Goal: Find contact information: Find contact information

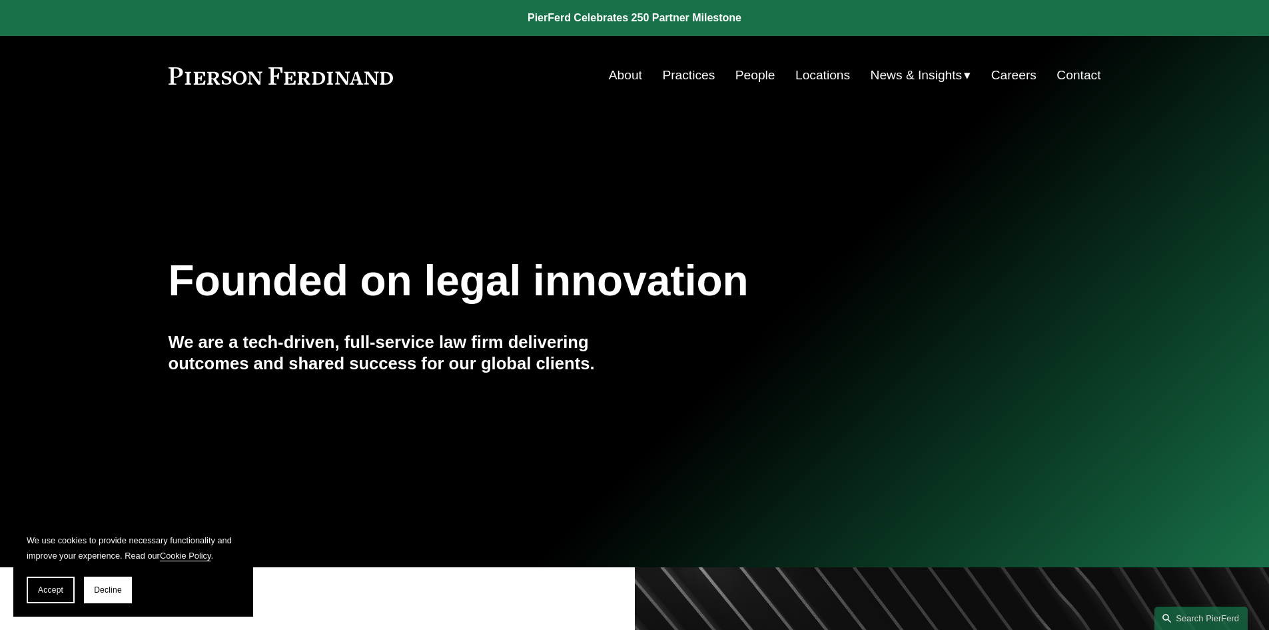
click at [1082, 71] on link "Contact" at bounding box center [1079, 75] width 44 height 25
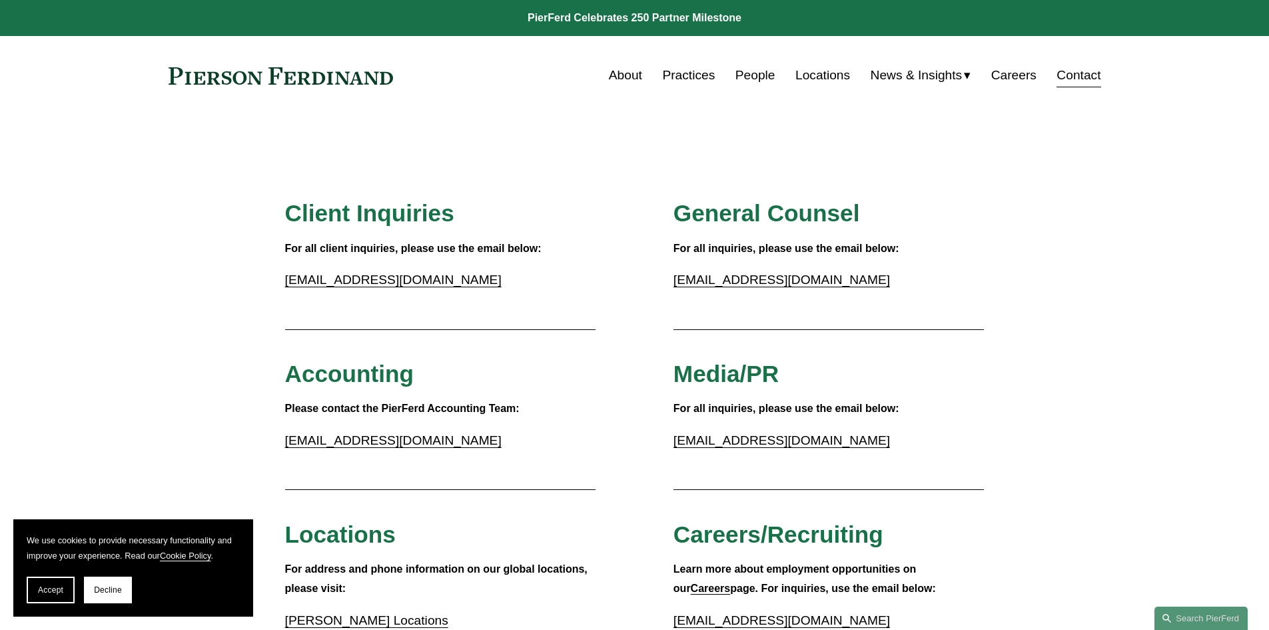
click at [829, 79] on link "Locations" at bounding box center [823, 75] width 55 height 25
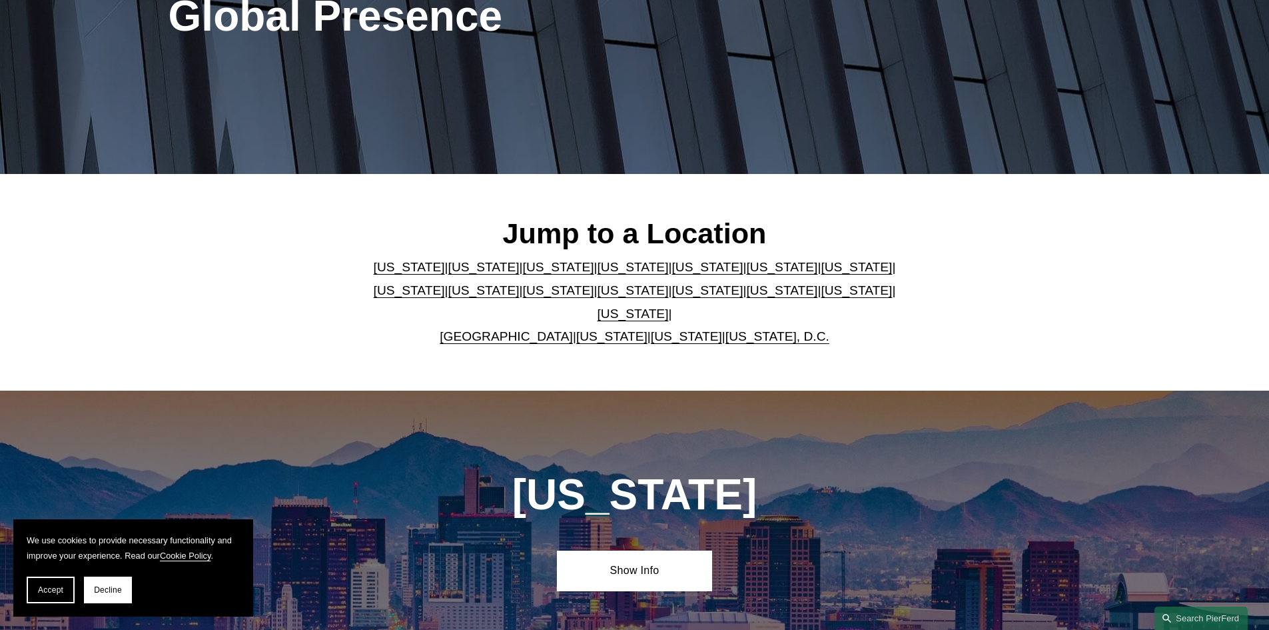
scroll to position [333, 0]
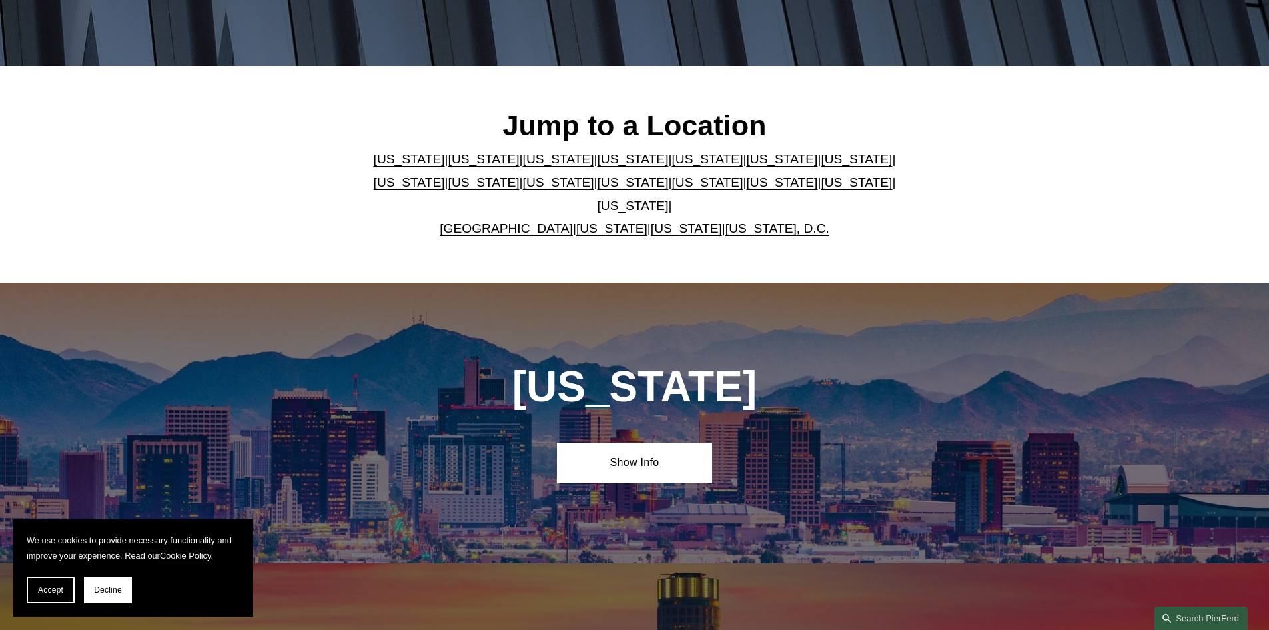
click at [821, 162] on link "[US_STATE]" at bounding box center [856, 159] width 71 height 14
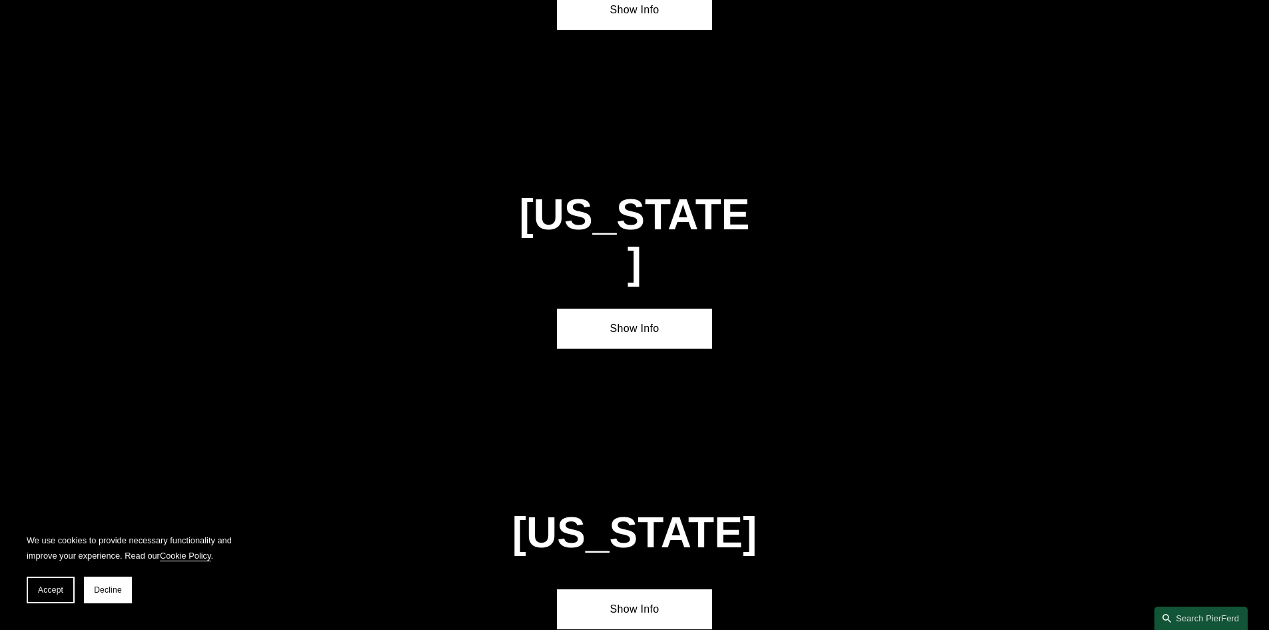
scroll to position [2292, 0]
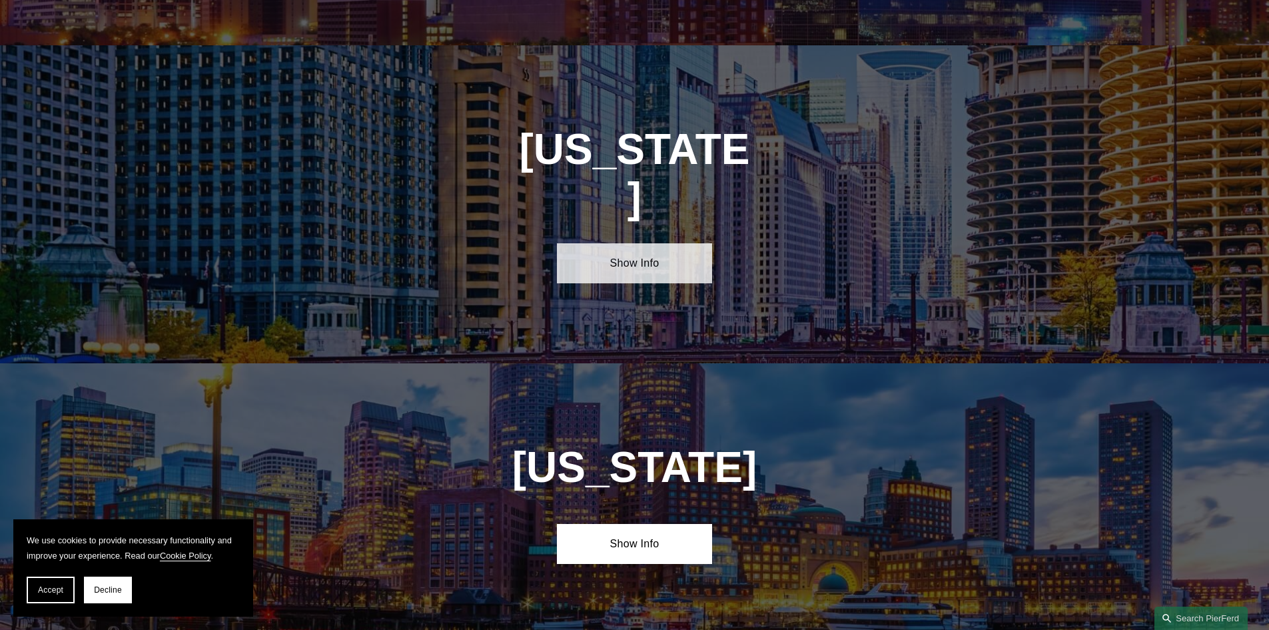
click at [620, 243] on link "Show Info" at bounding box center [634, 263] width 155 height 40
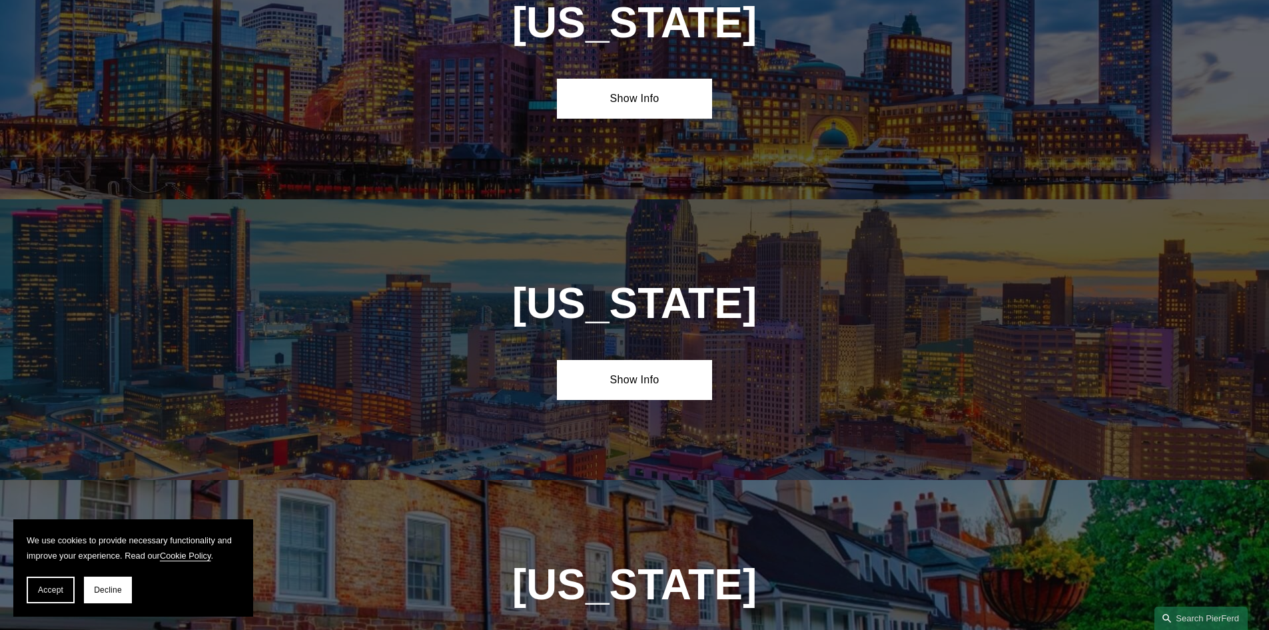
scroll to position [3159, 0]
